Goal: Task Accomplishment & Management: Manage account settings

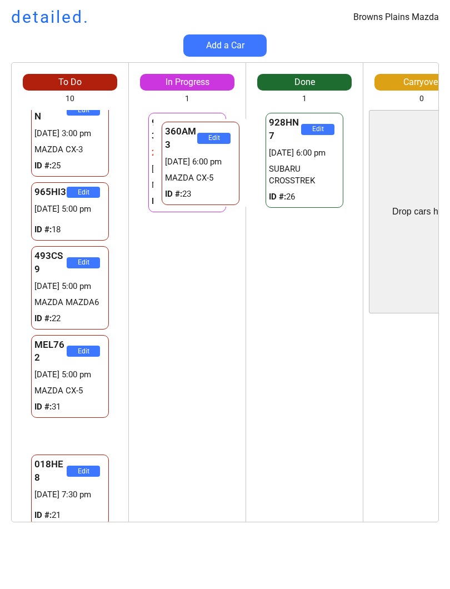
scroll to position [330, 0]
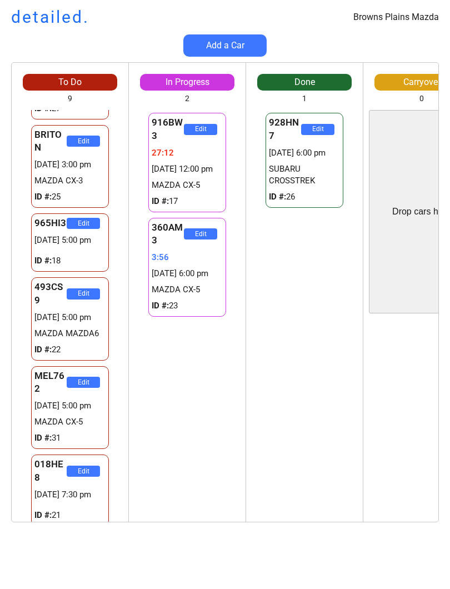
click at [204, 398] on div "916BW3 Edit 27:12 [DATE] 12:00 pm MAZDA CX-5 ID #: 17 360AM3 Edit 3:56 [DATE] 6…" at bounding box center [187, 316] width 117 height 412
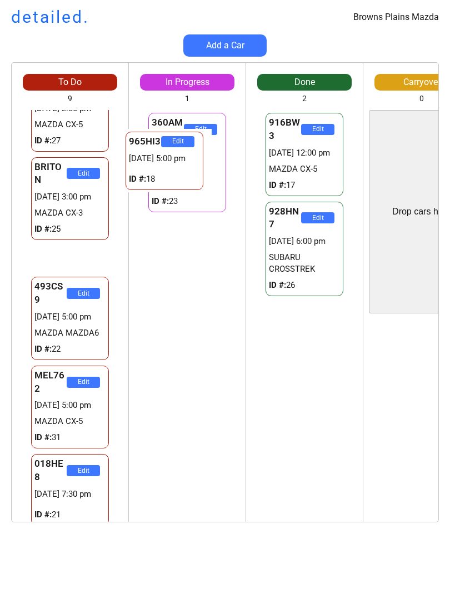
scroll to position [266, 0]
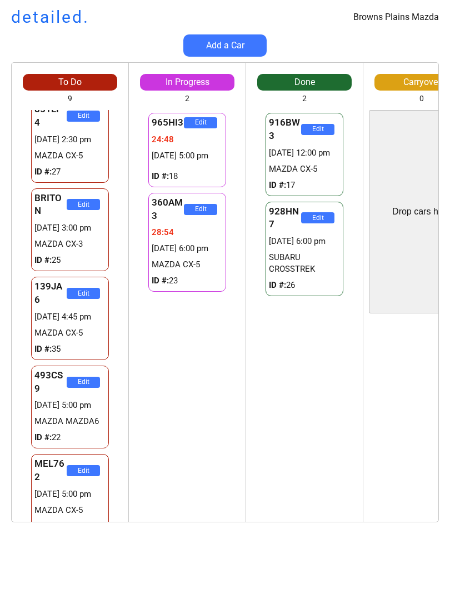
click at [251, 475] on div "916BW3 Edit [DATE] 12:00 pm MAZDA CX-5 ID #: 17 928HN7 Edit [DATE] 6:00 pm SUBA…" at bounding box center [304, 316] width 117 height 412
click at [213, 454] on div "965HI3 Edit 24:49 [DATE] 5:00 pm ID #: 18 360AM3 Edit 28:55 [DATE] 6:00 pm MAZD…" at bounding box center [187, 316] width 117 height 412
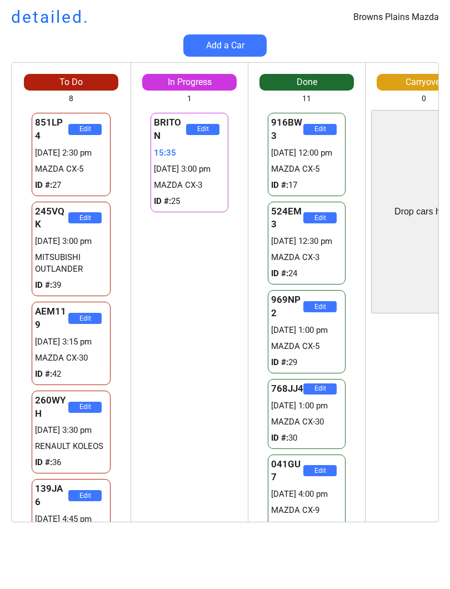
scroll to position [0, 0]
click at [3, 582] on div "Browns Plains Mazda detailed. Add a Car To Do 8 Drop cars here 851LP4 Edit 2925…" at bounding box center [225, 294] width 450 height 589
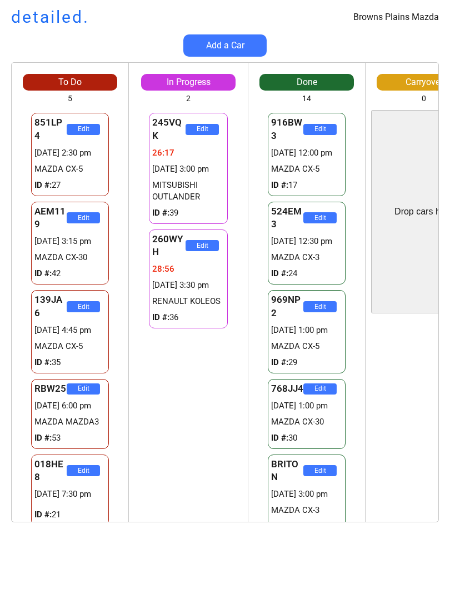
click at [174, 512] on div "245VQK Edit 26:17 [DATE] 3:00 pm MITSUBISHI OUTLANDER ID #: 39 260WYH Edit 28:5…" at bounding box center [188, 316] width 119 height 412
click at [186, 373] on div "245VQK Edit 26:18 [DATE] 3:00 pm MITSUBISHI OUTLANDER ID #: 39 260WYH Edit 28:5…" at bounding box center [188, 316] width 119 height 412
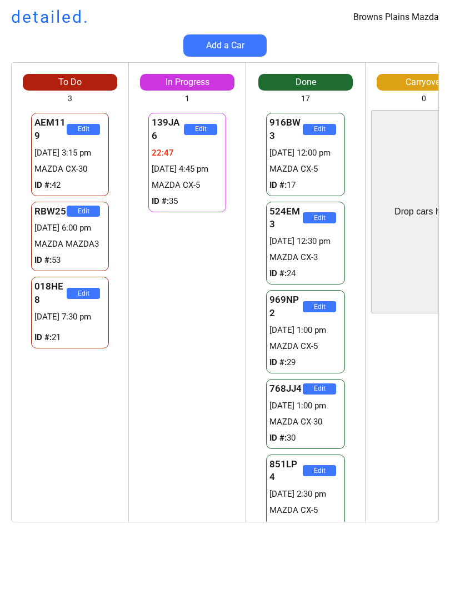
click at [168, 286] on div "139JA6 Edit 22:47 [DATE] 4:45 pm MAZDA CX-5 ID #: 35 139JA6 Edit 22:47 [DATE] 4…" at bounding box center [187, 316] width 117 height 412
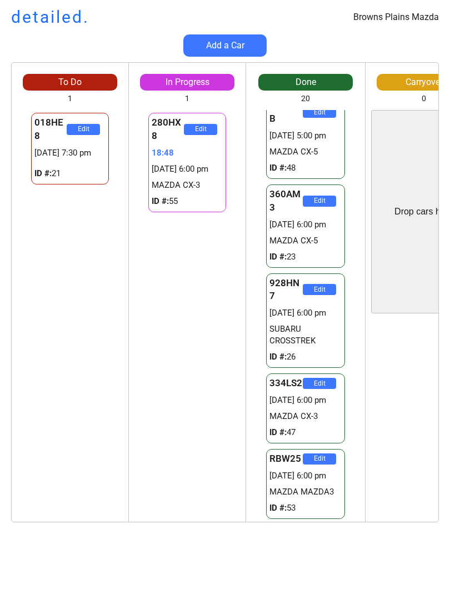
click at [369, 383] on div "Edit" at bounding box center [424, 421] width 117 height 204
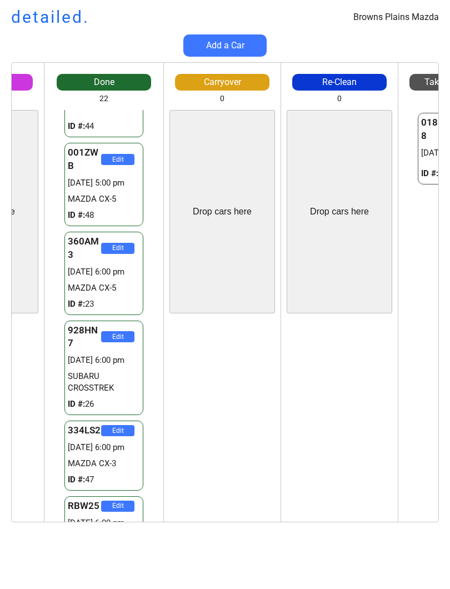
scroll to position [0, 199]
